Goal: Information Seeking & Learning: Learn about a topic

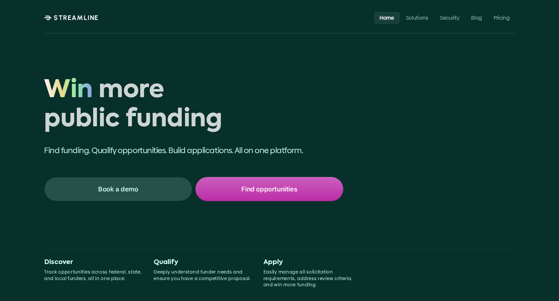
click at [132, 96] on h1 "Win more public funding" at bounding box center [193, 105] width 299 height 58
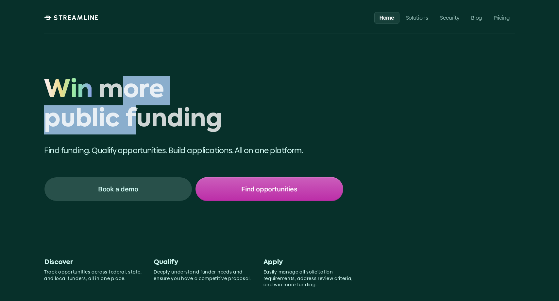
drag, startPoint x: 130, startPoint y: 94, endPoint x: 136, endPoint y: 121, distance: 27.8
click at [136, 121] on h1 "Win more public funding" at bounding box center [193, 105] width 299 height 58
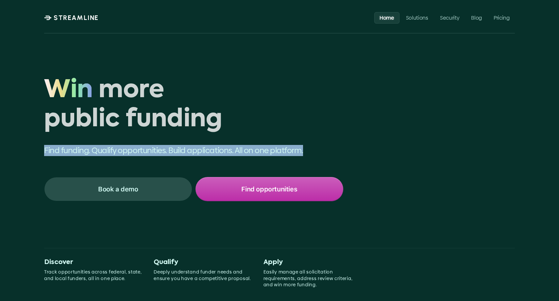
drag, startPoint x: 93, startPoint y: 144, endPoint x: 270, endPoint y: 156, distance: 177.3
click at [270, 156] on div "Win more public funding Win Find funding. Qualify opportunities. Build applicat…" at bounding box center [204, 138] width 320 height 125
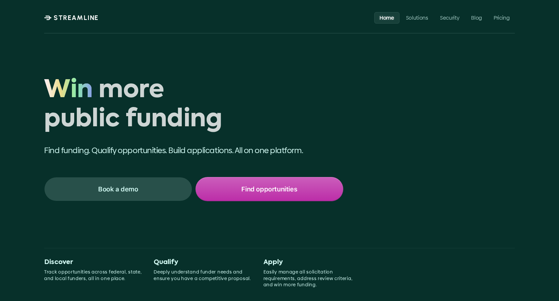
click at [278, 155] on p "Find funding. Qualify opportunities. Build applications. All on one platform." at bounding box center [193, 150] width 299 height 11
drag, startPoint x: 293, startPoint y: 152, endPoint x: 226, endPoint y: 151, distance: 67.4
click at [226, 151] on p "Find funding. Qualify opportunities. Build applications. All on one platform." at bounding box center [193, 150] width 299 height 11
click at [233, 144] on div "Win more public funding Win Find funding. Qualify opportunities. Build applicat…" at bounding box center [204, 138] width 320 height 125
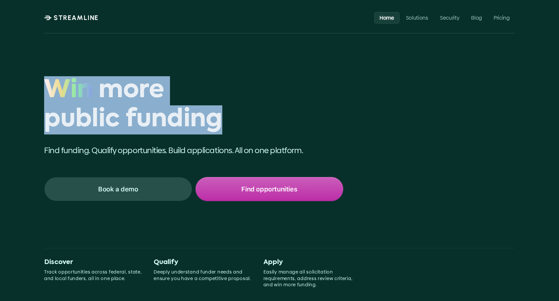
drag, startPoint x: 223, startPoint y: 96, endPoint x: 235, endPoint y: 138, distance: 43.9
click at [235, 138] on div "Win more public funding Win Find funding. Qualify opportunities. Build applicat…" at bounding box center [204, 138] width 320 height 125
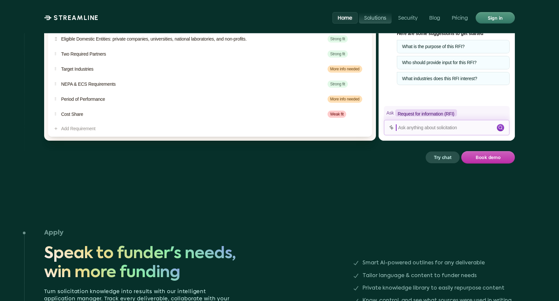
scroll to position [1120, 0]
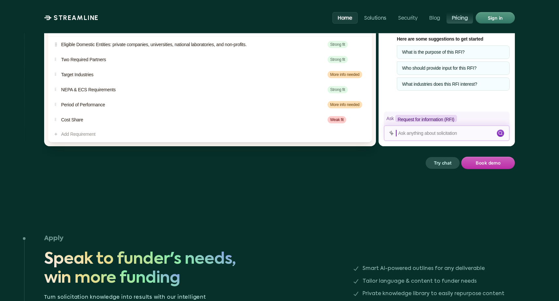
click at [457, 18] on p "Pricing" at bounding box center [460, 17] width 16 height 6
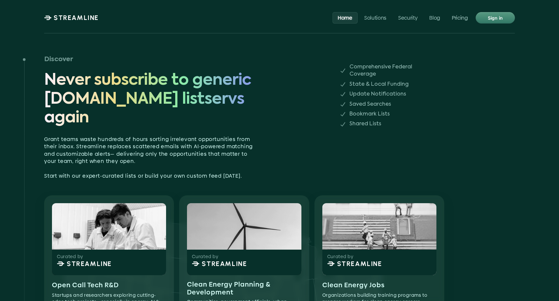
scroll to position [403, 0]
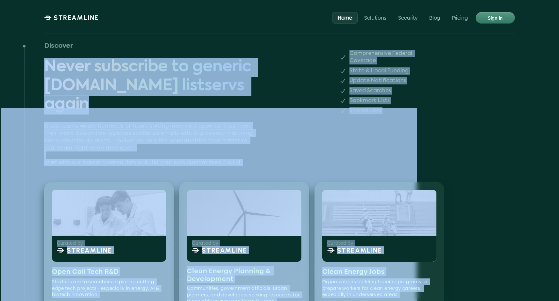
drag, startPoint x: 206, startPoint y: 49, endPoint x: 217, endPoint y: 125, distance: 75.9
click at [217, 125] on div "Discover Never subscribe to generic grants.gov listservs again Comprehensive Fe…" at bounding box center [279, 268] width 471 height 456
click at [220, 69] on span "Never subscribe to generic grants.gov listservs again" at bounding box center [148, 86] width 209 height 57
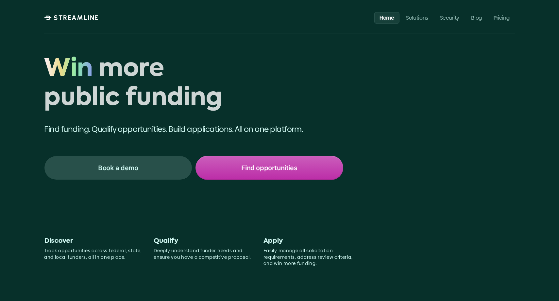
scroll to position [0, 0]
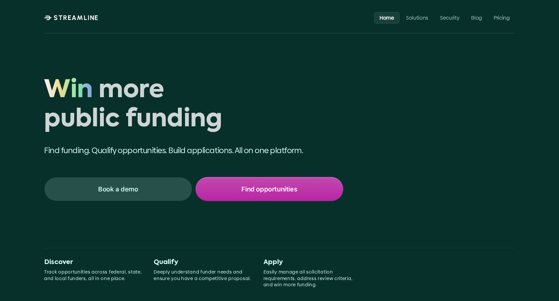
click at [310, 189] on div "Find opportunities" at bounding box center [269, 189] width 147 height 23
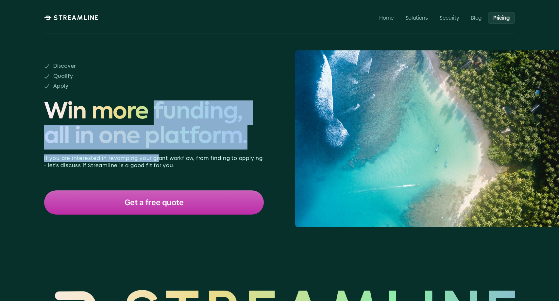
drag, startPoint x: 154, startPoint y: 109, endPoint x: 157, endPoint y: 156, distance: 47.1
click at [157, 157] on div "Discover Qualify Apply Win more funding, all in one platform. If you are intere…" at bounding box center [154, 116] width 220 height 107
click at [157, 156] on p "If you are interested in revamping your grant workflow, from finding to applyin…" at bounding box center [154, 162] width 220 height 15
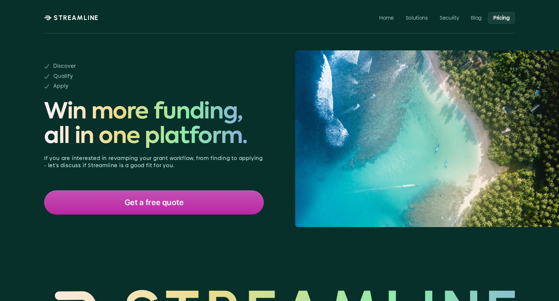
click at [191, 213] on div "Get a free quote" at bounding box center [154, 202] width 218 height 23
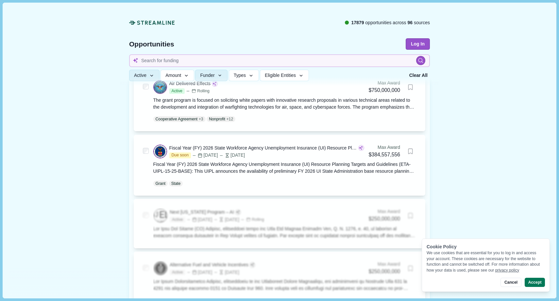
scroll to position [347, 0]
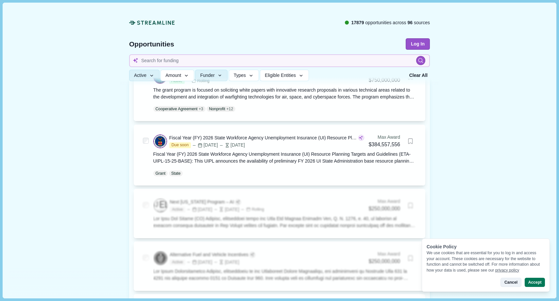
click at [509, 283] on button "Cancel" at bounding box center [510, 282] width 21 height 9
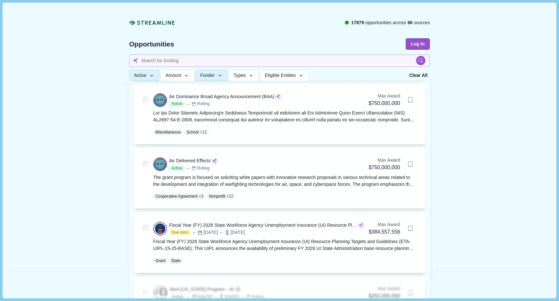
scroll to position [0, 0]
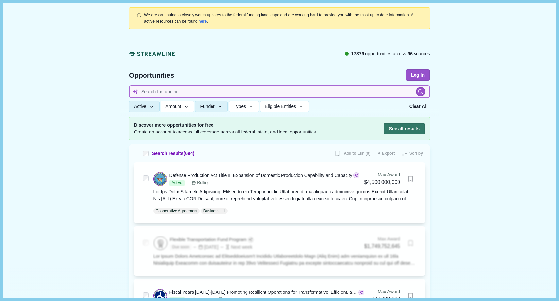
click at [225, 92] on input at bounding box center [279, 91] width 301 height 13
type input "agriculture"
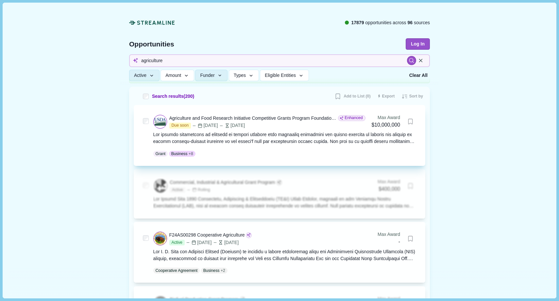
scroll to position [58, 0]
click at [290, 142] on div at bounding box center [284, 138] width 263 height 14
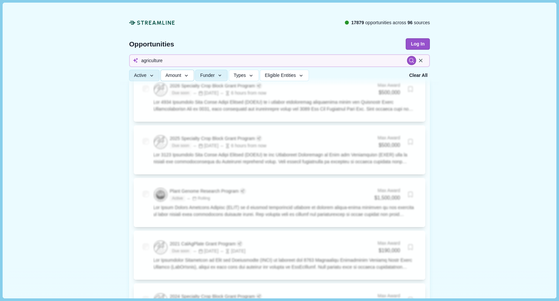
scroll to position [1045, 0]
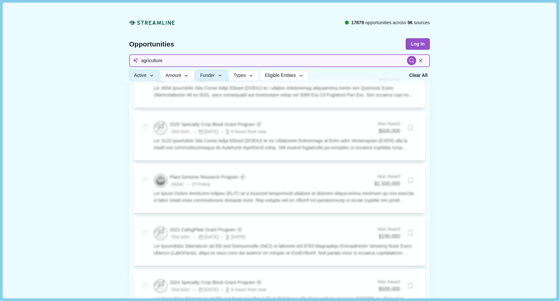
click at [187, 60] on input "agriculture" at bounding box center [279, 60] width 301 height 13
type input "mushroom"
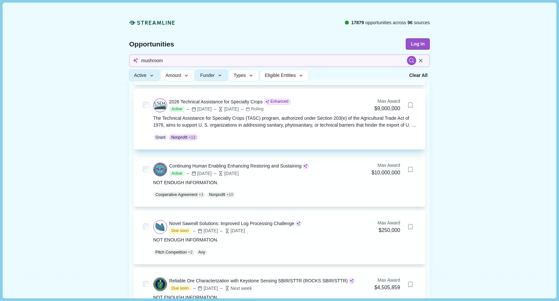
scroll to position [257, 0]
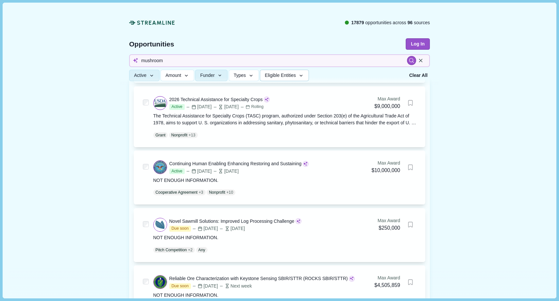
click at [304, 77] on icon "button" at bounding box center [301, 76] width 6 height 6
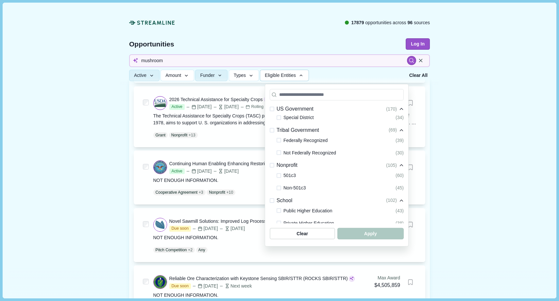
scroll to position [179, 0]
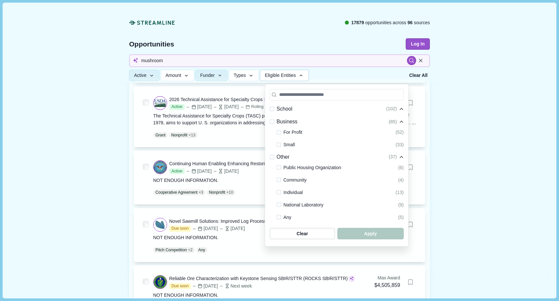
click at [277, 133] on span at bounding box center [279, 132] width 5 height 5
click at [279, 145] on span at bounding box center [279, 144] width 5 height 5
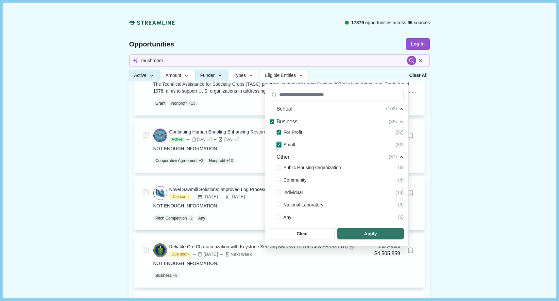
scroll to position [289, 0]
click at [363, 236] on span "button" at bounding box center [370, 233] width 63 height 11
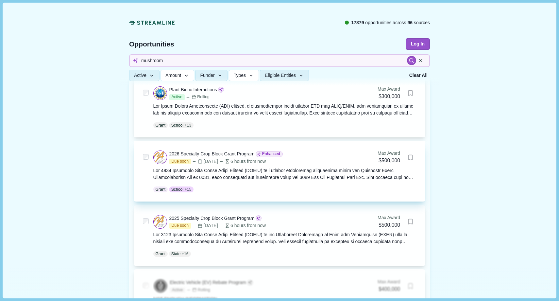
scroll to position [79, 0]
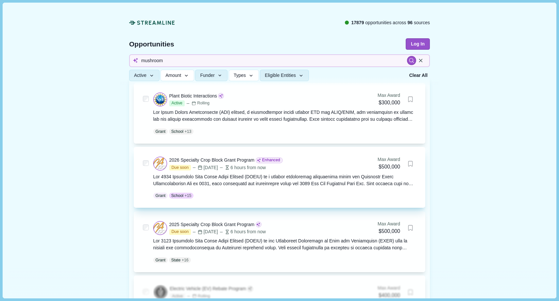
click at [224, 166] on icon at bounding box center [221, 167] width 5 height 5
